Goal: Find specific page/section: Find specific page/section

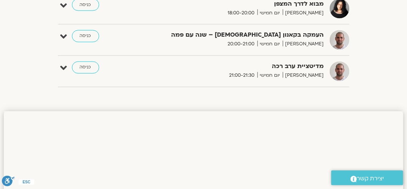
scroll to position [408, 0]
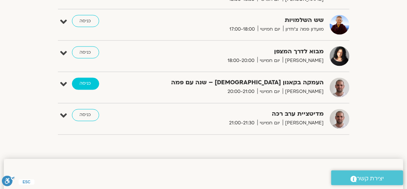
click at [91, 84] on link "כניסה" at bounding box center [85, 84] width 27 height 12
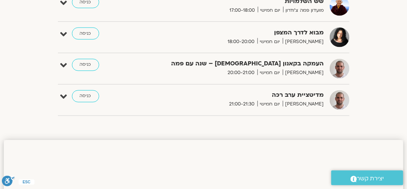
scroll to position [862, 0]
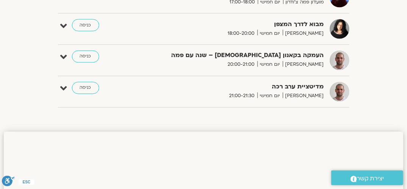
scroll to position [426, 0]
